Goal: Information Seeking & Learning: Check status

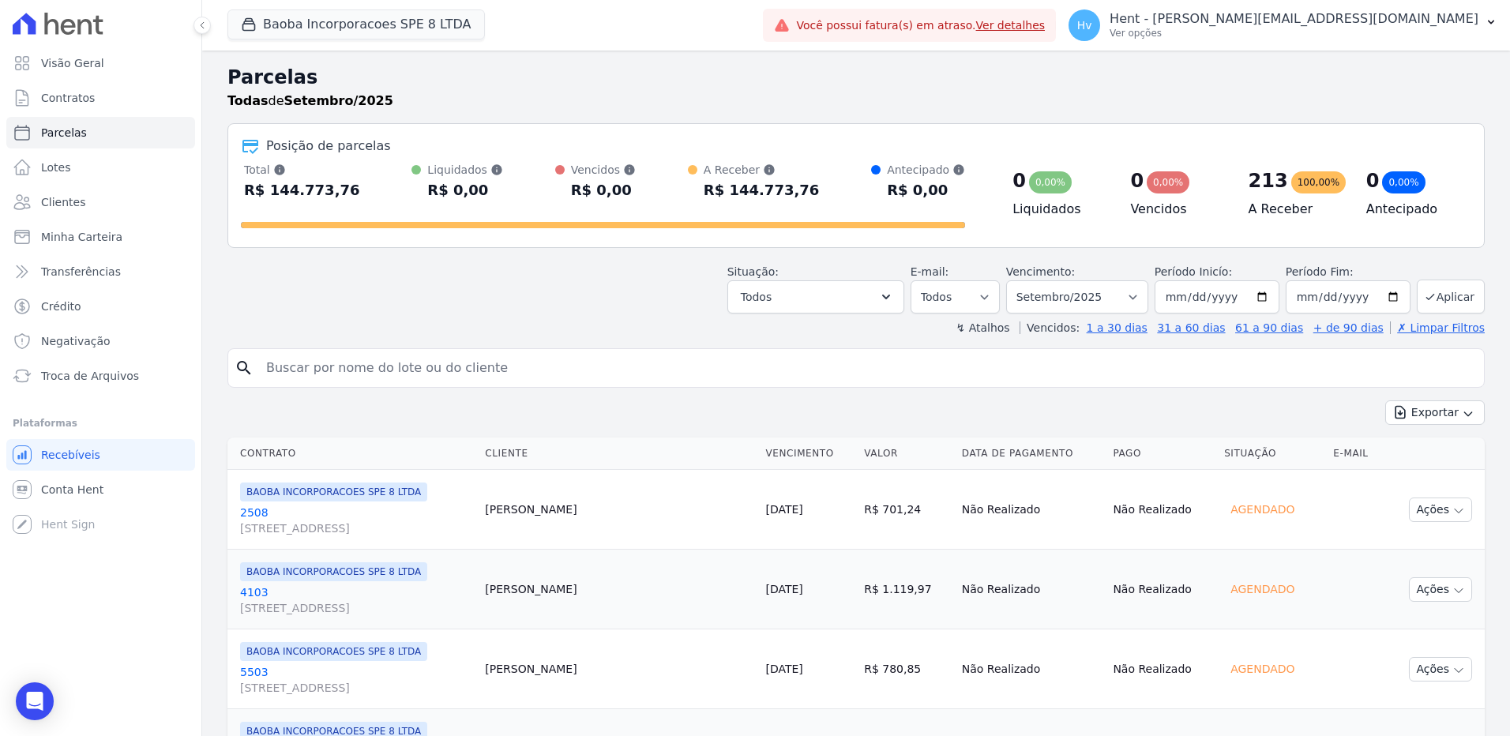
select select
click at [293, 25] on button "Baoba Incorporacoes SPE 8 LTDA" at bounding box center [355, 24] width 257 height 30
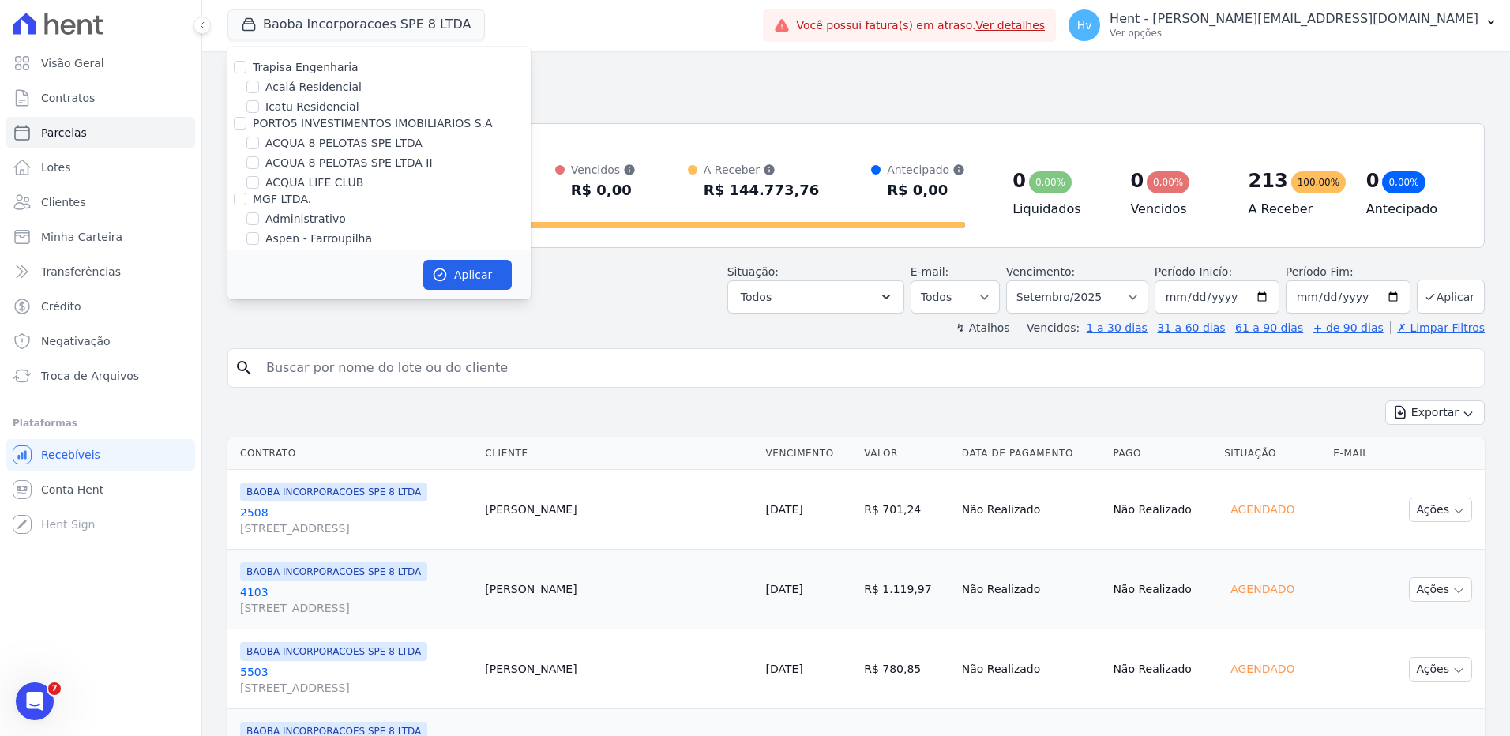
scroll to position [3087, 0]
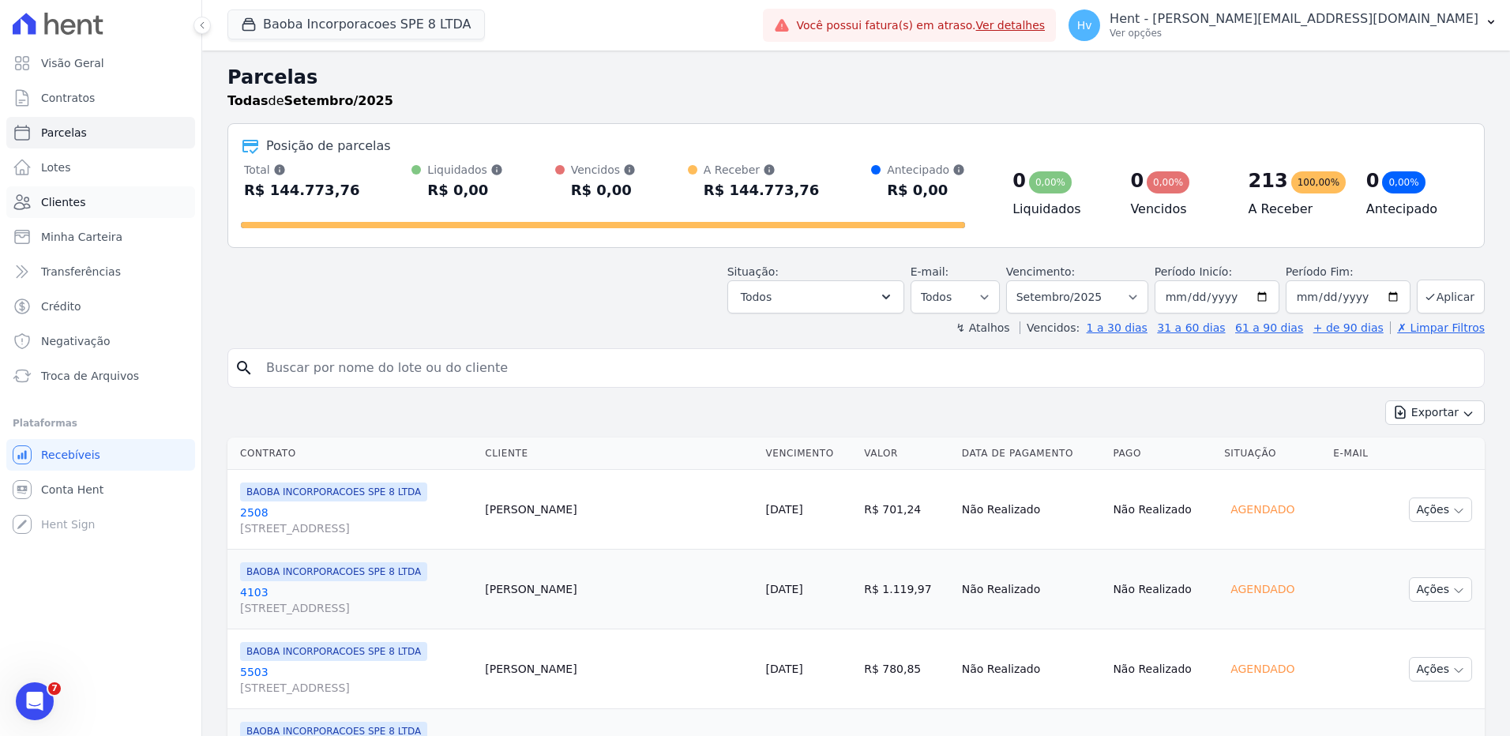
click at [81, 205] on span "Clientes" at bounding box center [63, 202] width 44 height 16
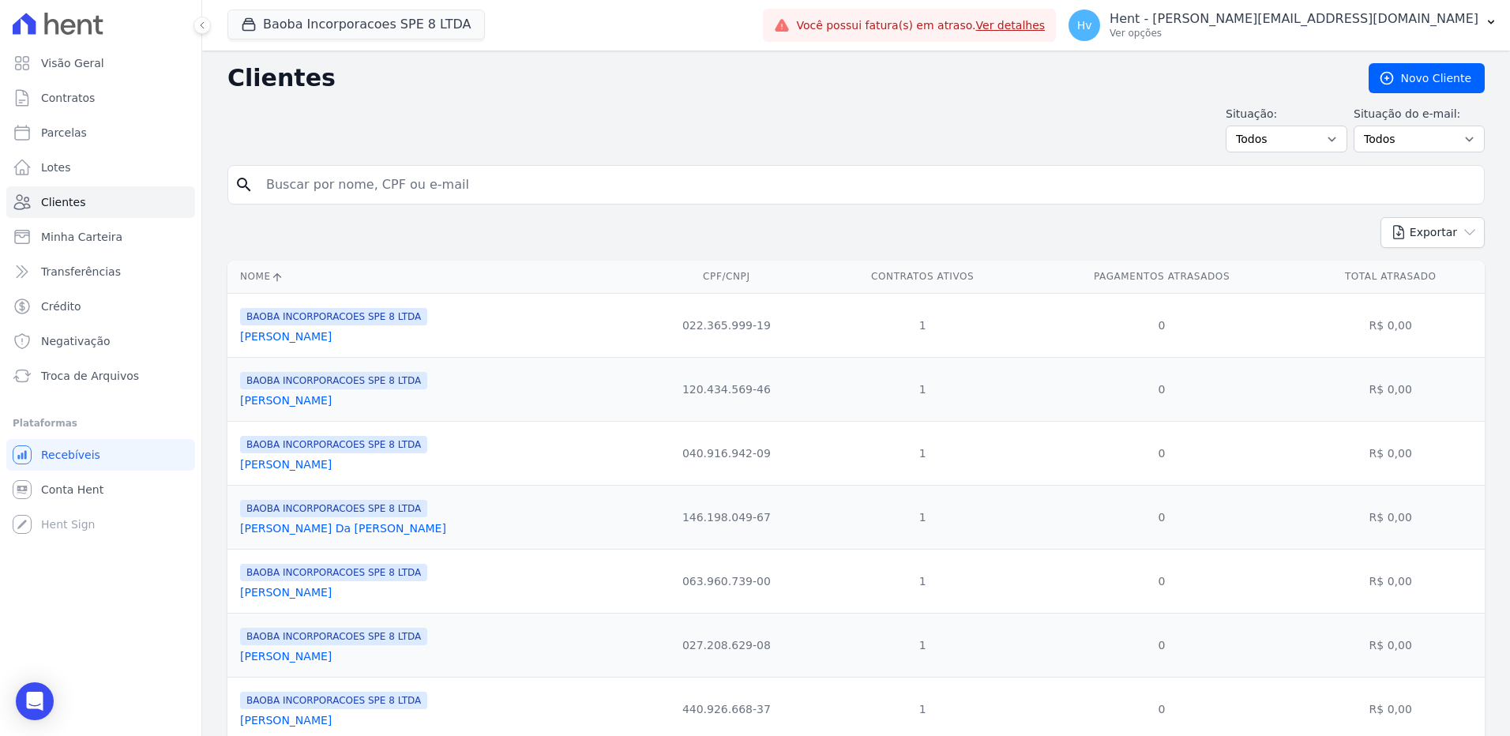
click at [403, 192] on input "search" at bounding box center [867, 185] width 1221 height 32
type input "leonado"
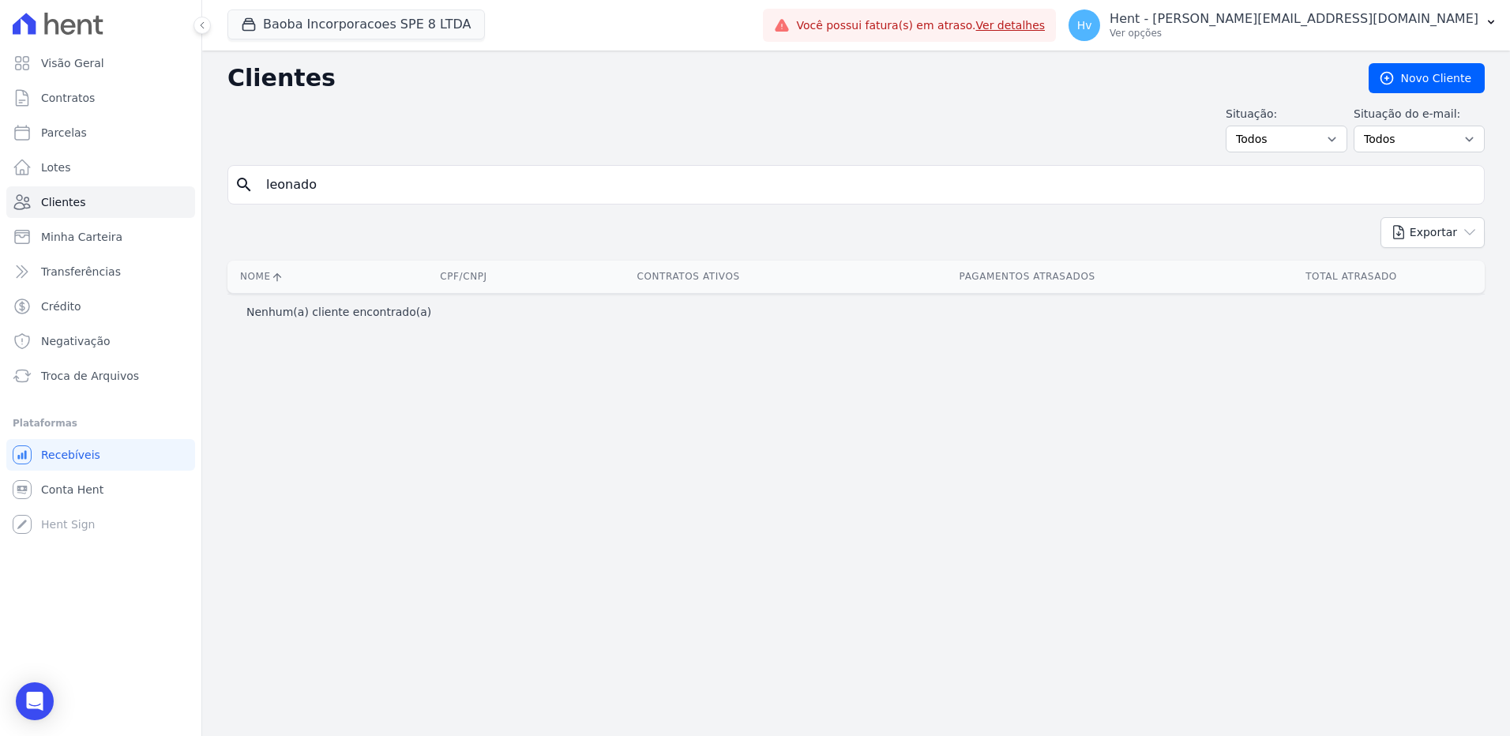
click at [539, 184] on input "leonado" at bounding box center [867, 185] width 1221 height 32
type input "[PERSON_NAME]"
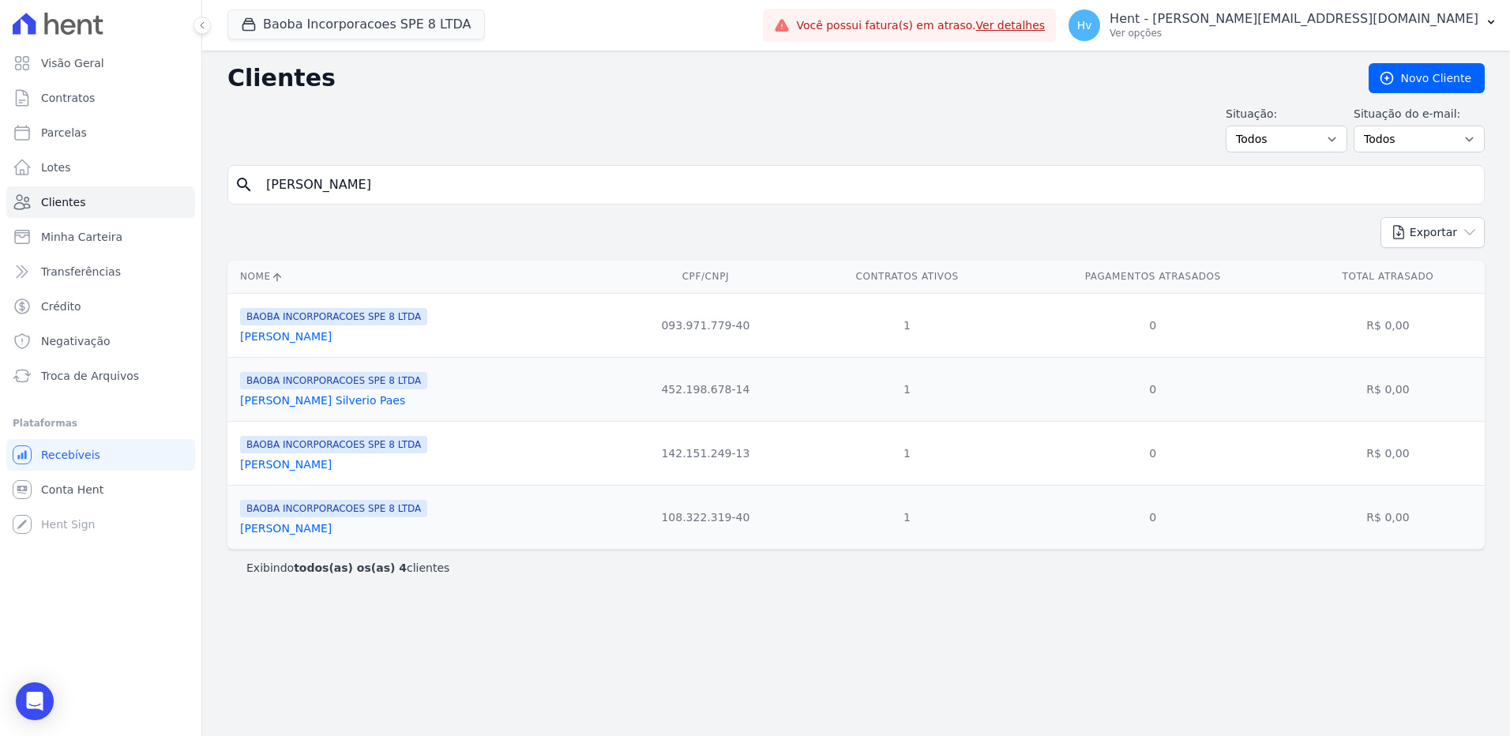
click at [332, 339] on link "[PERSON_NAME]" at bounding box center [286, 336] width 92 height 13
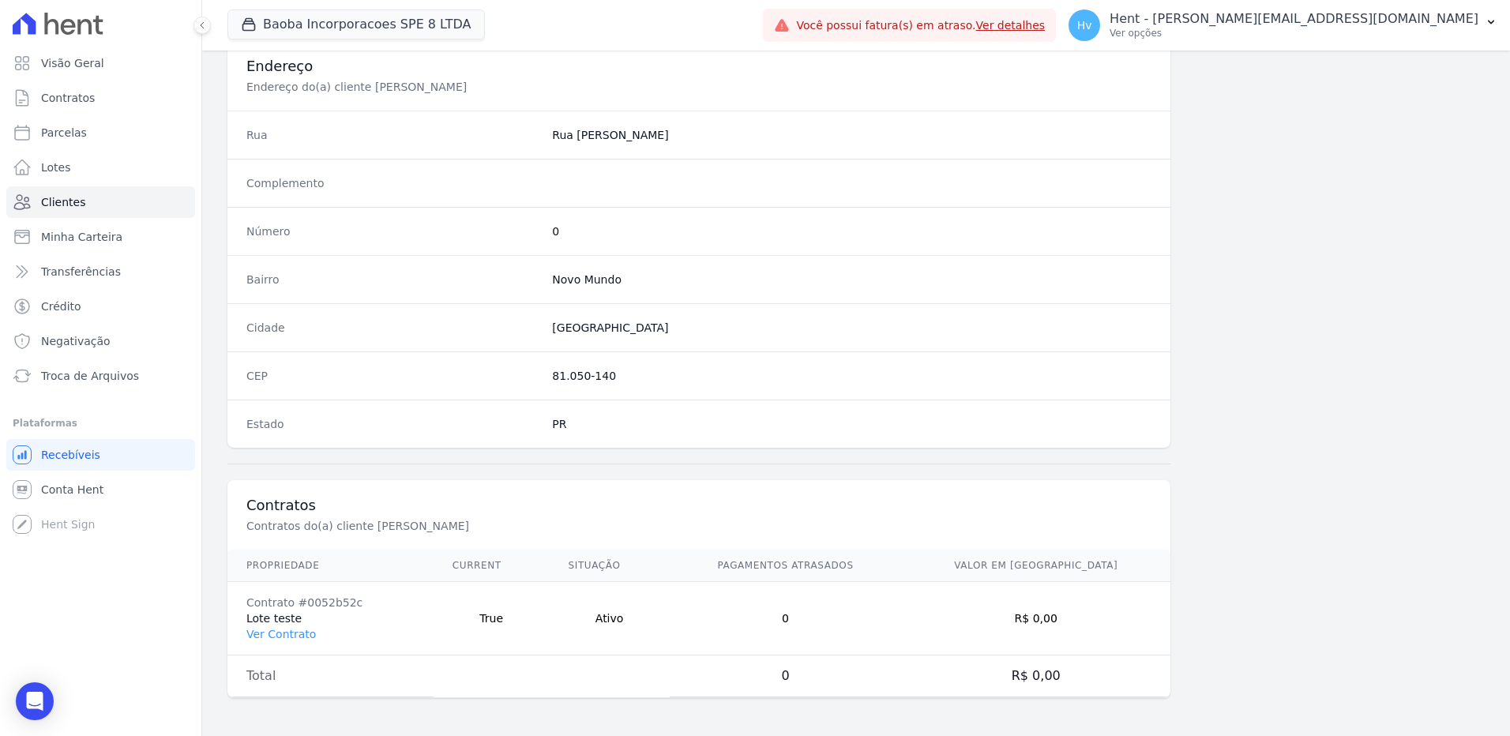
scroll to position [741, 0]
click at [292, 636] on link "Ver Contrato" at bounding box center [280, 634] width 69 height 13
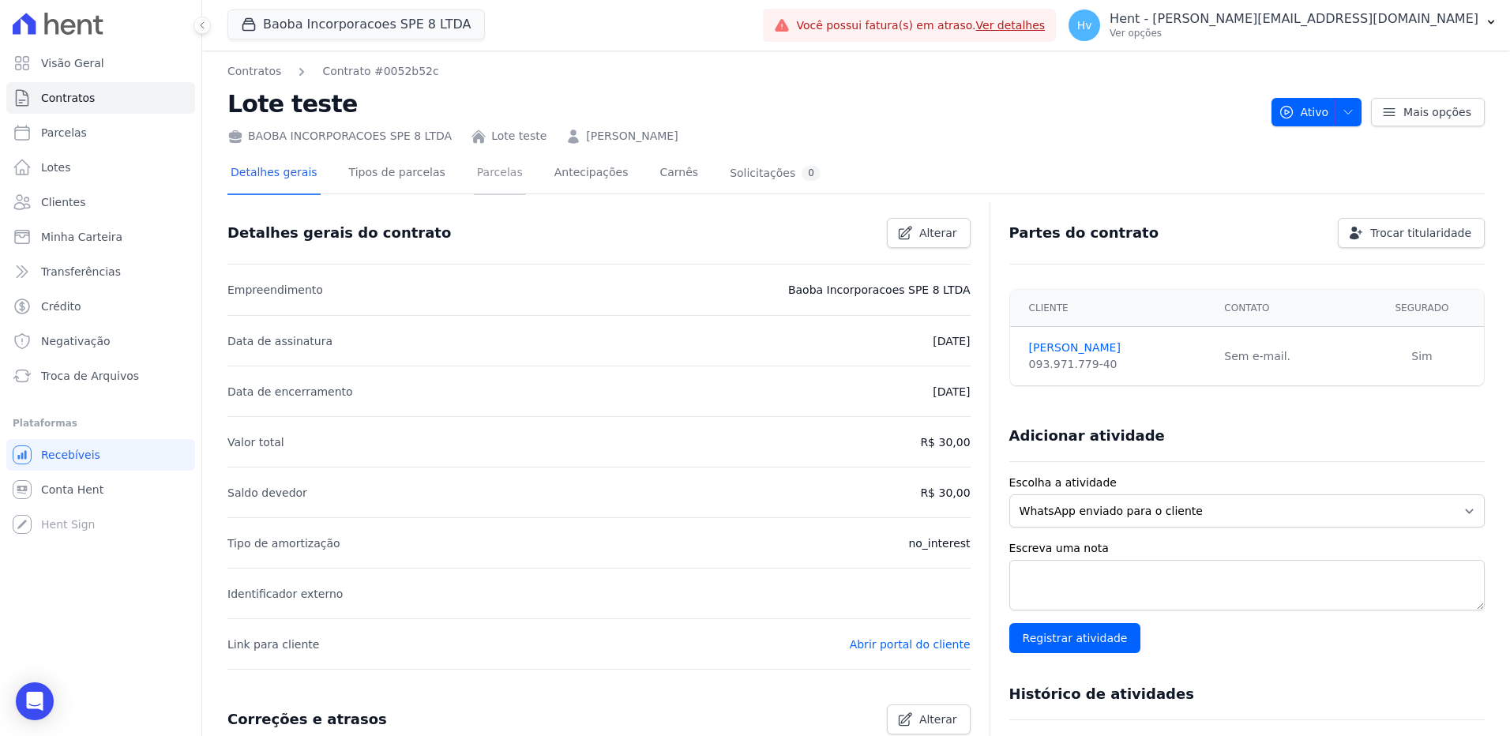
click at [474, 173] on link "Parcelas" at bounding box center [500, 174] width 52 height 42
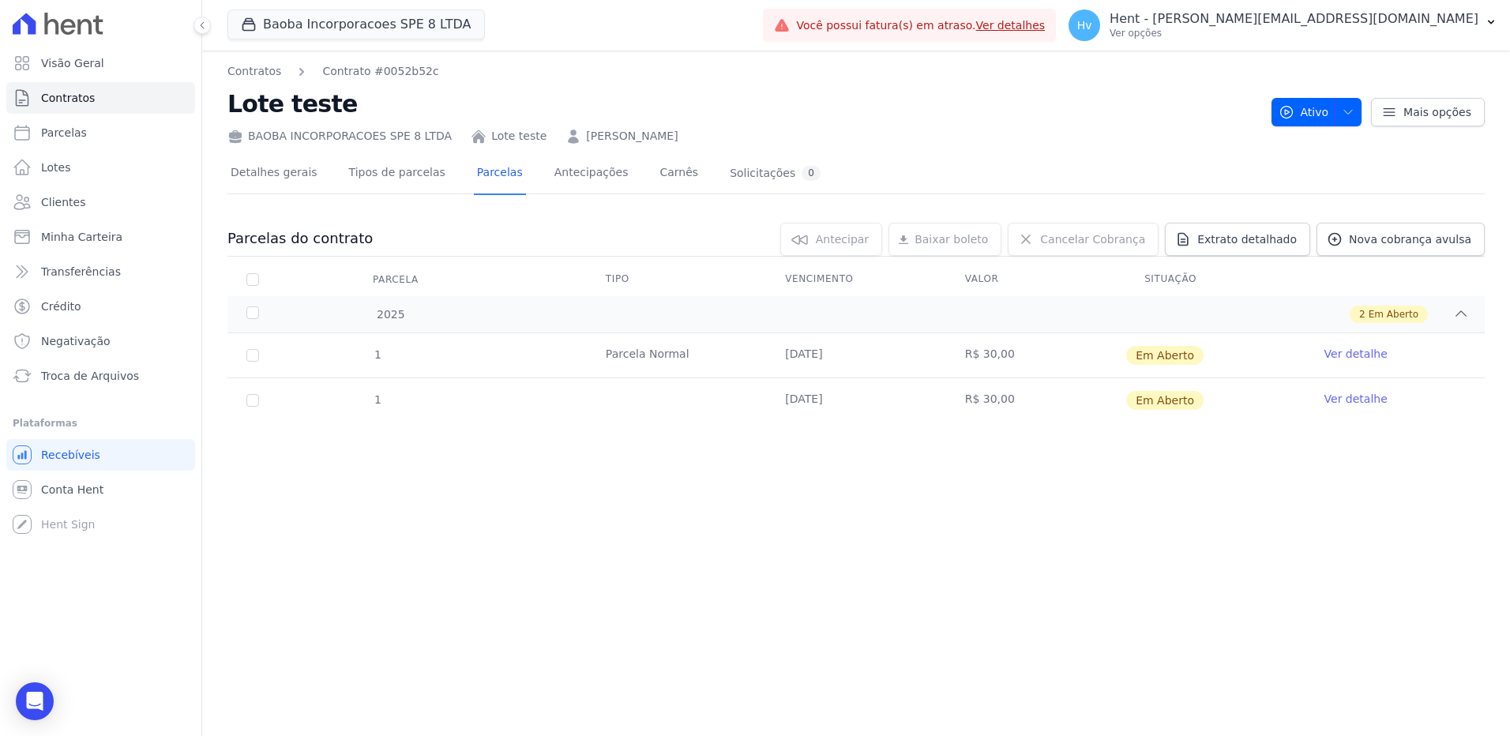
click at [845, 541] on div "Contratos Contrato #0052b52c Lote teste BAOBA INCORPORACOES SPE 8 LTDA Lote tes…" at bounding box center [856, 393] width 1308 height 685
drag, startPoint x: 1361, startPoint y: 359, endPoint x: 1364, endPoint y: 369, distance: 9.8
click at [1361, 359] on link "Ver detalhe" at bounding box center [1355, 354] width 63 height 16
click at [1338, 358] on link "Ver detalhe" at bounding box center [1355, 354] width 63 height 16
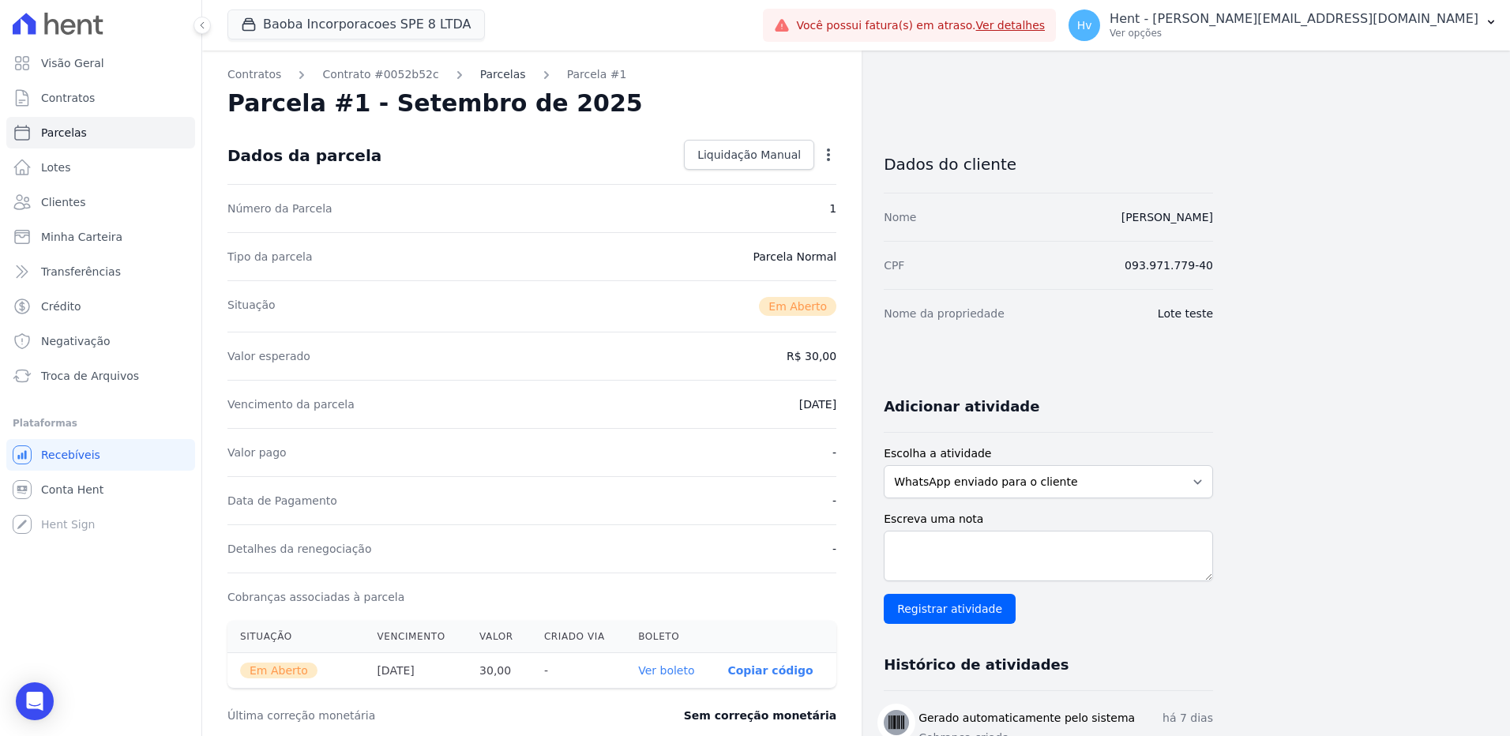
click at [480, 68] on link "Parcelas" at bounding box center [503, 74] width 46 height 17
